Goal: Information Seeking & Learning: Learn about a topic

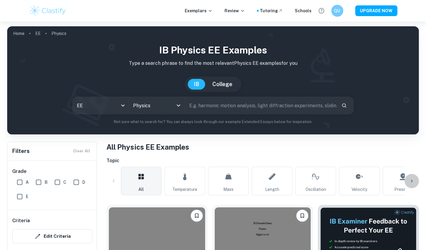
click at [413, 177] on div at bounding box center [411, 181] width 14 height 14
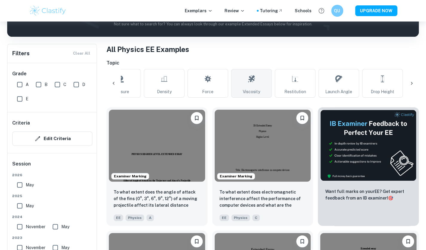
scroll to position [97, 0]
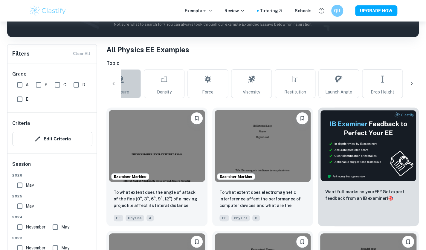
click at [138, 88] on link "Pressure" at bounding box center [120, 83] width 41 height 29
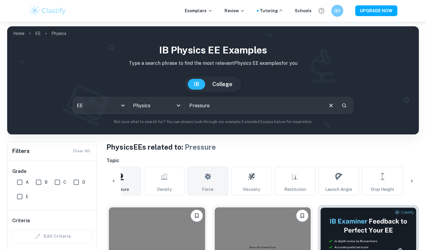
scroll to position [0, 262]
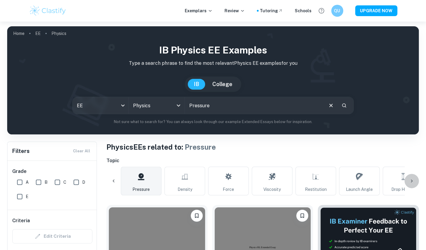
click at [413, 178] on icon at bounding box center [412, 181] width 6 height 6
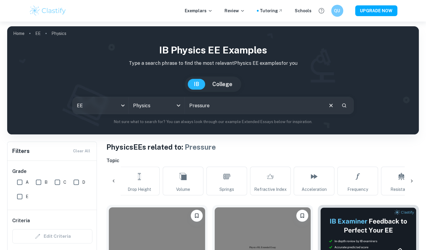
scroll to position [0, 544]
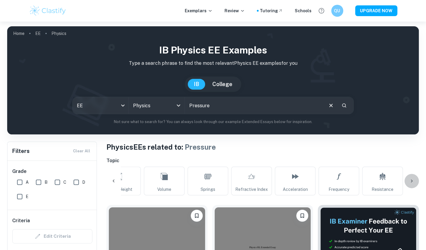
click at [413, 178] on icon at bounding box center [412, 181] width 6 height 6
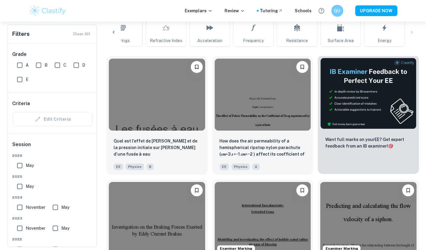
scroll to position [149, 0]
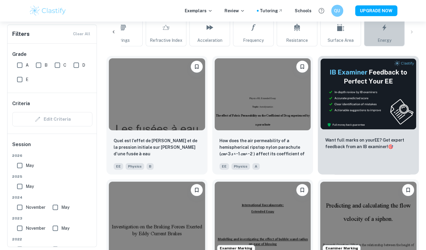
click at [381, 42] on span "Energy" at bounding box center [384, 40] width 14 height 7
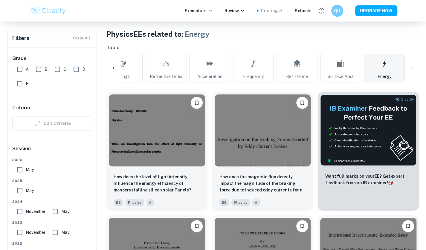
scroll to position [113, 0]
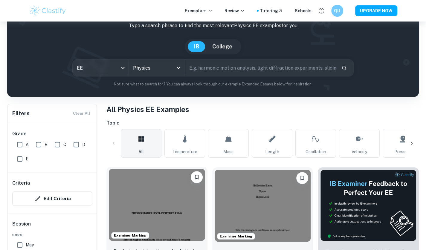
scroll to position [42, 0]
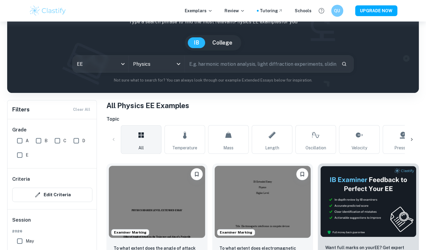
click at [226, 65] on input "text" at bounding box center [261, 64] width 152 height 17
type input "Piezoelectricity"
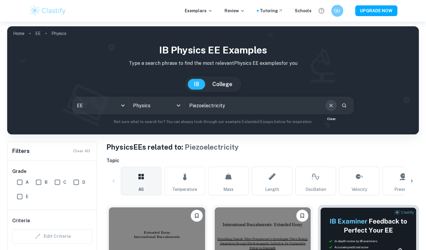
click at [326, 104] on button "Clear" at bounding box center [330, 105] width 11 height 11
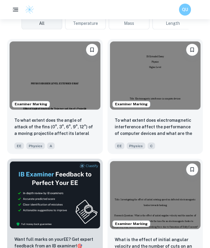
scroll to position [185, 0]
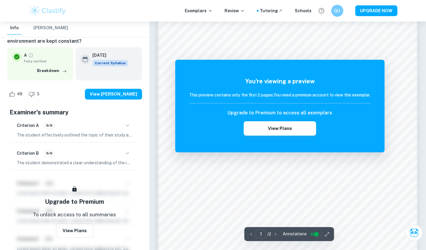
scroll to position [349, 0]
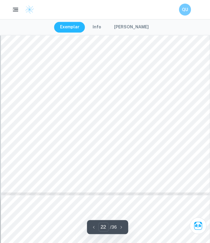
scroll to position [6439, 0]
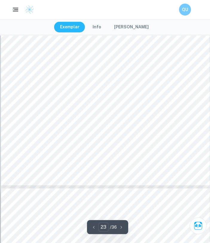
type input "24"
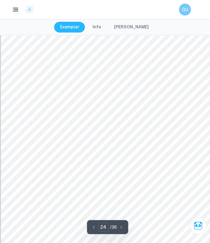
scroll to position [6967, 0]
